Goal: Transaction & Acquisition: Purchase product/service

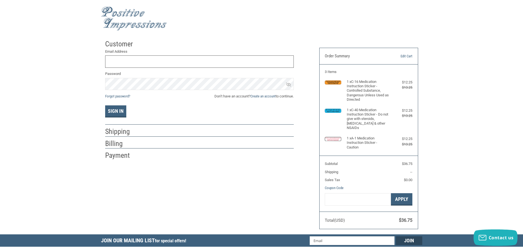
click at [166, 61] on input "Email Address" at bounding box center [199, 61] width 189 height 12
type input "[EMAIL_ADDRESS][DOMAIN_NAME]"
click at [127, 95] on link "Forgot password?" at bounding box center [117, 96] width 25 height 4
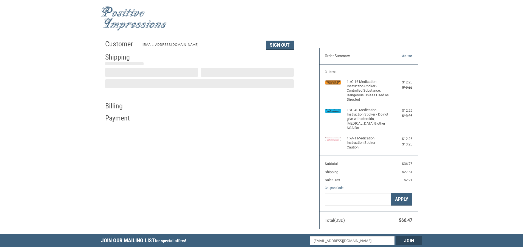
select select "US"
select select "MI"
type input "Hancock"
select select "MI"
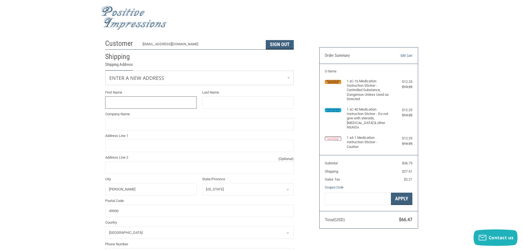
click at [134, 104] on input "First Name" at bounding box center [151, 102] width 92 height 12
type input "Grant"
type input "Olson"
type input "Northland Veterinary Clinic"
type input "1111 Hecla Street"
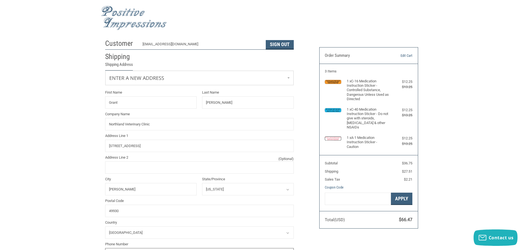
type input "9064823400"
type input "GRANT"
type input "OLSON"
type input "NORTHLAND VETERINARY CLINIC"
type input "1111 HECLA STREET"
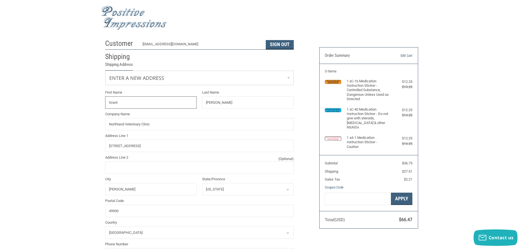
type input "HANCOCK"
drag, startPoint x: 157, startPoint y: 148, endPoint x: 83, endPoint y: 150, distance: 74.1
click at [83, 150] on div "Customer northlandvet@yahoo.com Sign Out Shipping Shipping Address Enter a new …" at bounding box center [261, 242] width 523 height 413
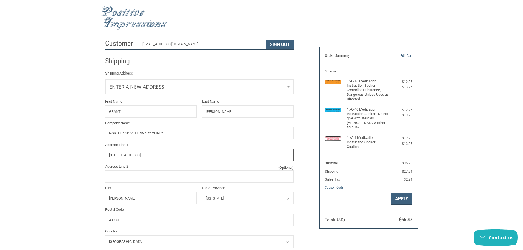
type input "1111 Hecla Street"
type input "Grant"
type input "Olson"
type input "Northland Veterinary Clinic"
type input "GRANT"
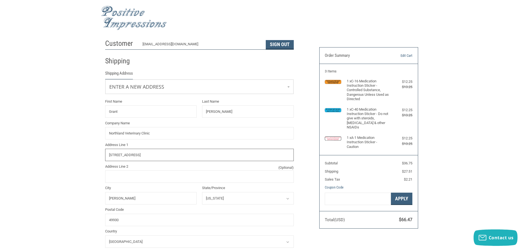
type input "OLSON"
type input "NORTHLAND VETERINARY CLINIC"
type input "1111 HECLA STREET"
drag, startPoint x: 127, startPoint y: 112, endPoint x: 83, endPoint y: 119, distance: 44.4
click at [83, 119] on div "Customer northlandvet@yahoo.com Sign Out Shipping Shipping Address Enter a new …" at bounding box center [261, 247] width 523 height 422
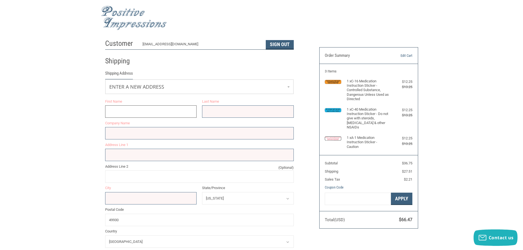
click at [116, 106] on input "First Name" at bounding box center [151, 111] width 92 height 12
type input "Grant"
type input "Olson"
type input "Northland Veterinary Clinic"
type input "49668 Portage Drive"
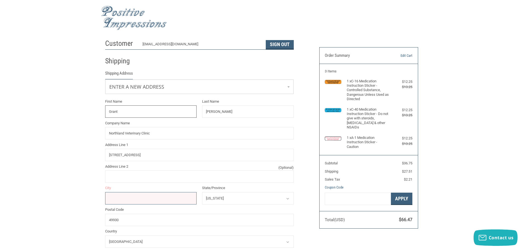
type input "GRANT"
type input "OLSON"
type input "NORTHLAND VETERINARY CLINIC"
type input "49668 PORTAGE DRIVE"
drag, startPoint x: 157, startPoint y: 151, endPoint x: 40, endPoint y: 178, distance: 120.3
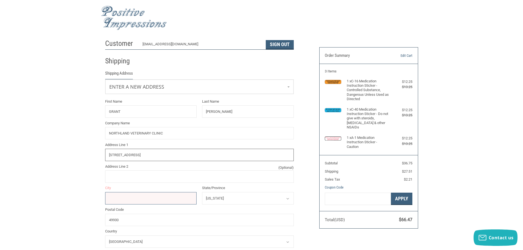
click at [40, 178] on div "Customer northlandvet@yahoo.com Sign Out Shipping Shipping Address Enter a new …" at bounding box center [261, 226] width 523 height 381
type input "1111 Hecla Street"
type input "Grant"
type input "Olson"
type input "Northland Veterinary Clinic"
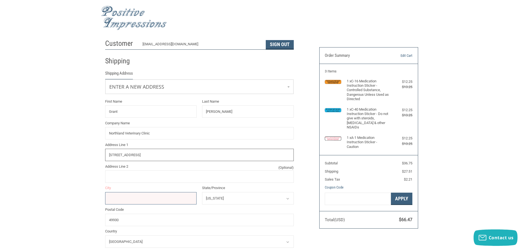
type input "GRANT"
type input "OLSON"
type input "NORTHLAND VETERINARY CLINIC"
type input "1111 HECLA STREET"
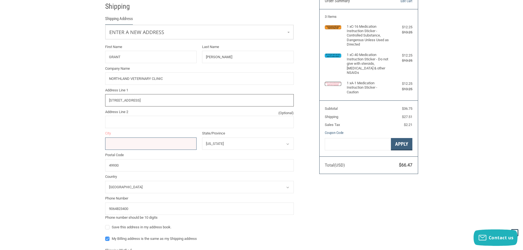
scroll to position [55, 0]
click at [130, 144] on input "City" at bounding box center [151, 143] width 92 height 12
type input "Hancock"
type input "Grant"
type input "Olson"
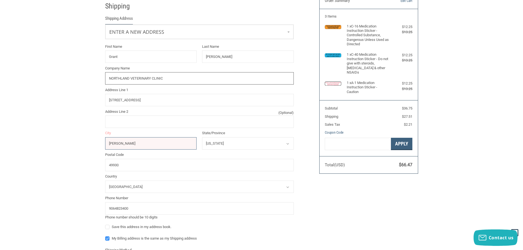
type input "Northland Veterinary Clinic"
type input "GRANT"
type input "OLSON"
type input "NORTHLAND VETERINARY CLINIC"
type input "HANCOCK"
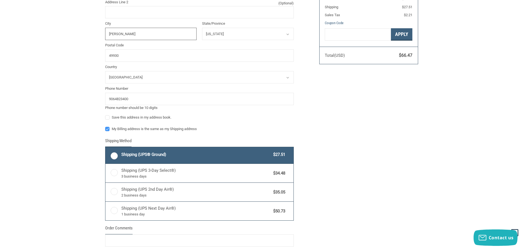
scroll to position [165, 0]
click at [107, 128] on label "My Billing address is the same as my Shipping address" at bounding box center [199, 128] width 189 height 4
click at [105, 126] on input "My Billing address is the same as my Shipping address" at bounding box center [105, 126] width 0 height 0
checkbox input "false"
click at [114, 154] on label "Shipping (UPS® Ground) $27.51" at bounding box center [199, 155] width 188 height 16
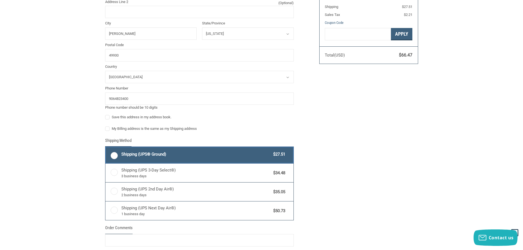
click at [106, 148] on input "Shipping (UPS® Ground) $27.51" at bounding box center [105, 147] width 0 height 0
radio input "true"
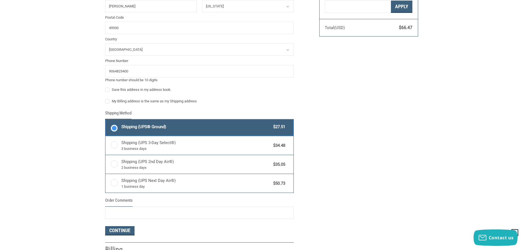
scroll to position [220, 0]
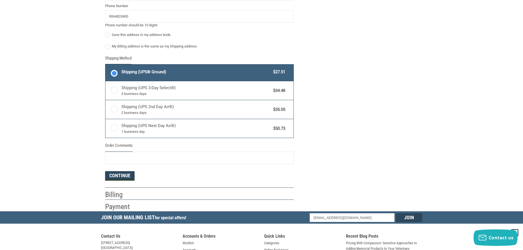
click at [129, 174] on button "Continue" at bounding box center [119, 175] width 29 height 9
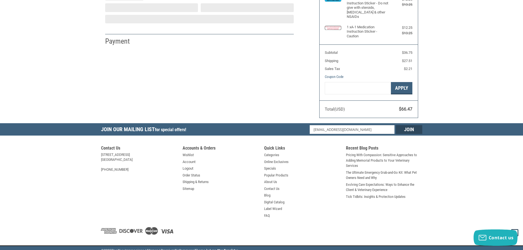
select select "MI"
select select "US"
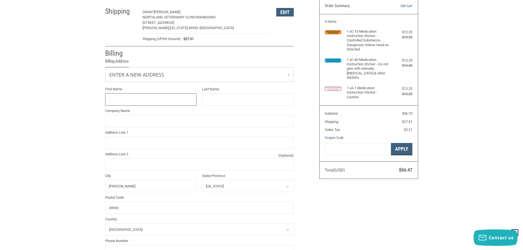
scroll to position [47, 0]
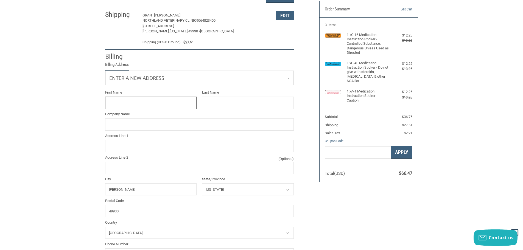
click at [130, 104] on input "First Name" at bounding box center [151, 103] width 92 height 12
type input "Grant"
type input "Olson"
type input "Northland Veterinary Clinic"
type input "49668 Portage Drive"
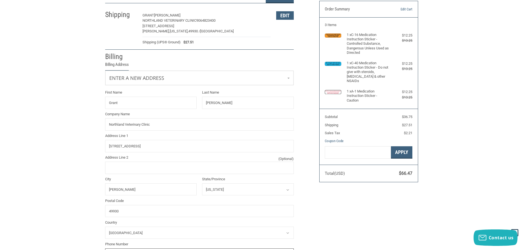
type input "9064823400"
type input "GRANT"
type input "OLSON"
type input "NORTHLAND VETERINARY CLINIC"
type input "49668 PORTAGE DRIVE"
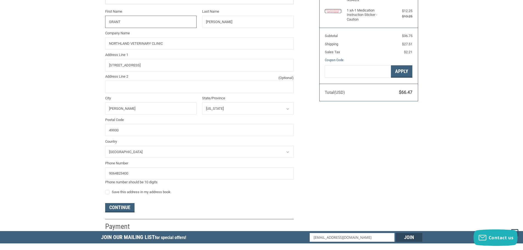
scroll to position [157, 0]
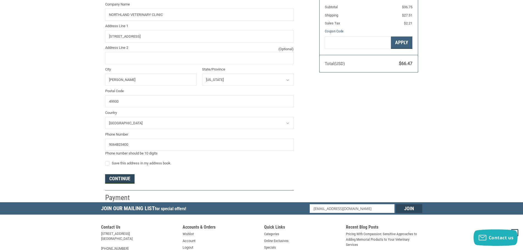
click at [117, 176] on button "Continue" at bounding box center [119, 178] width 29 height 9
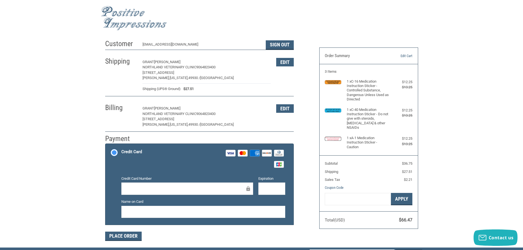
scroll to position [0, 0]
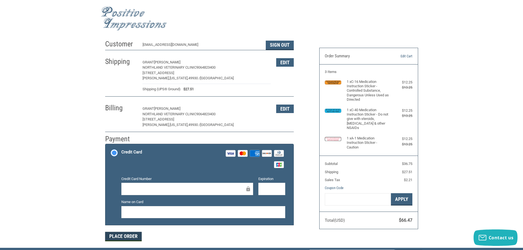
click at [128, 235] on button "Place Order" at bounding box center [123, 236] width 36 height 9
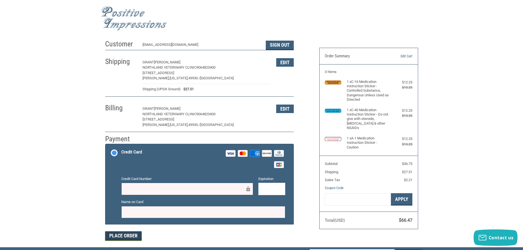
click at [133, 234] on button "Place Order" at bounding box center [123, 235] width 36 height 9
click at [125, 234] on button "Place Order" at bounding box center [123, 235] width 36 height 9
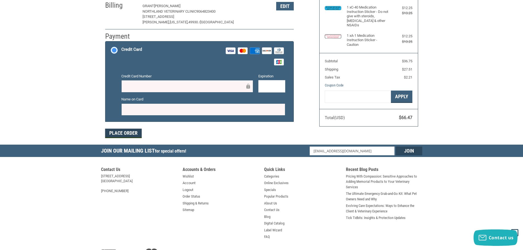
scroll to position [129, 0]
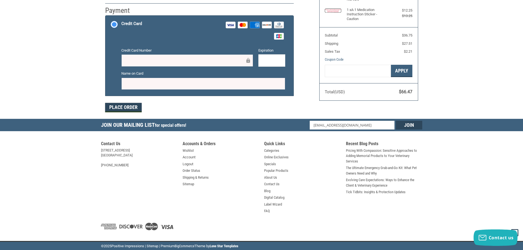
click at [122, 105] on button "Place Order" at bounding box center [123, 107] width 36 height 9
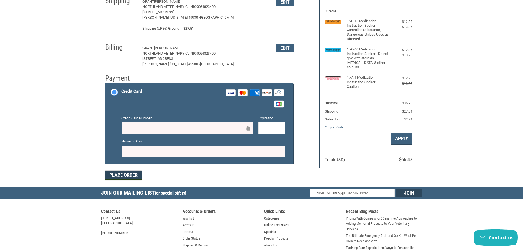
scroll to position [82, 0]
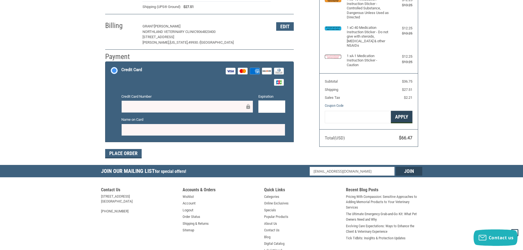
click at [400, 114] on button "Apply" at bounding box center [401, 117] width 21 height 12
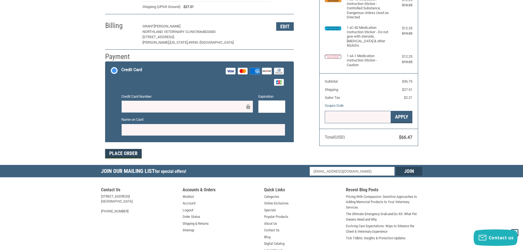
click at [119, 151] on button "Place Order" at bounding box center [123, 153] width 36 height 9
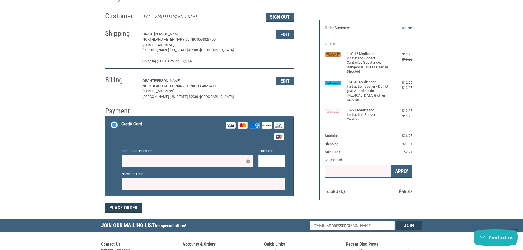
scroll to position [27, 0]
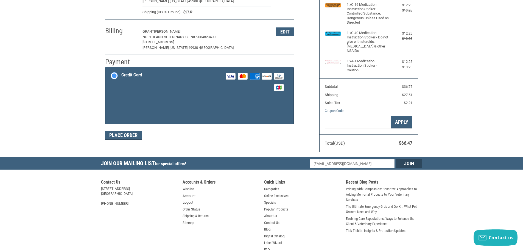
scroll to position [82, 0]
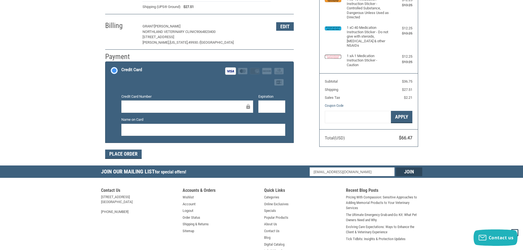
drag, startPoint x: 54, startPoint y: 194, endPoint x: 190, endPoint y: 148, distance: 143.9
click at [190, 148] on form "Payment Methods Credit Card Credit Card Visa Master Amex Discover Diners Club J…" at bounding box center [199, 109] width 189 height 97
click at [121, 154] on button "Place Order" at bounding box center [123, 154] width 36 height 9
click at [133, 154] on button "Place Order" at bounding box center [123, 154] width 36 height 9
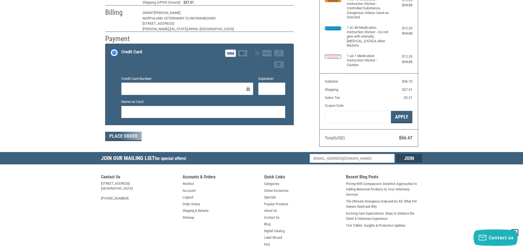
scroll to position [66, 0]
